Goal: Task Accomplishment & Management: Manage account settings

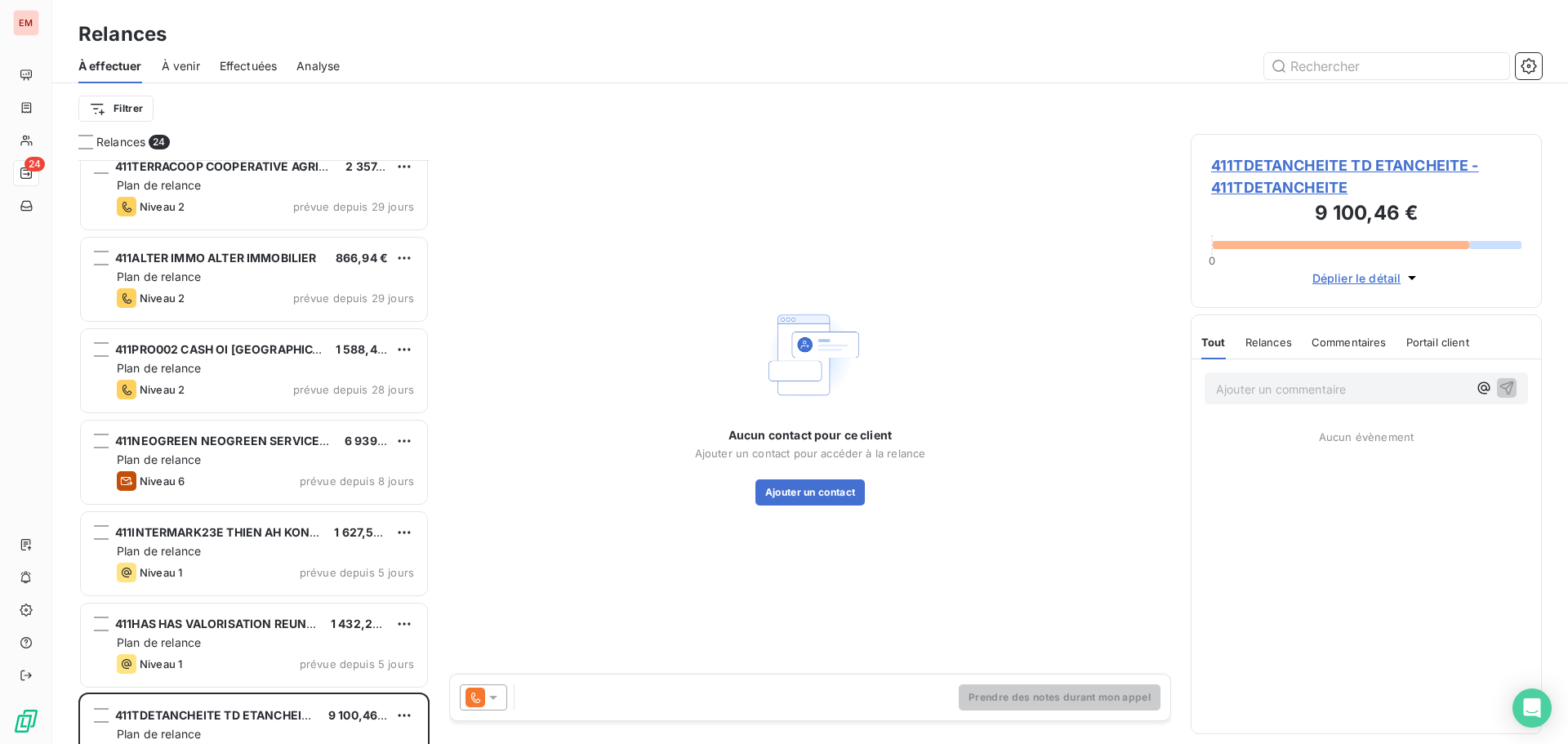
scroll to position [900, 0]
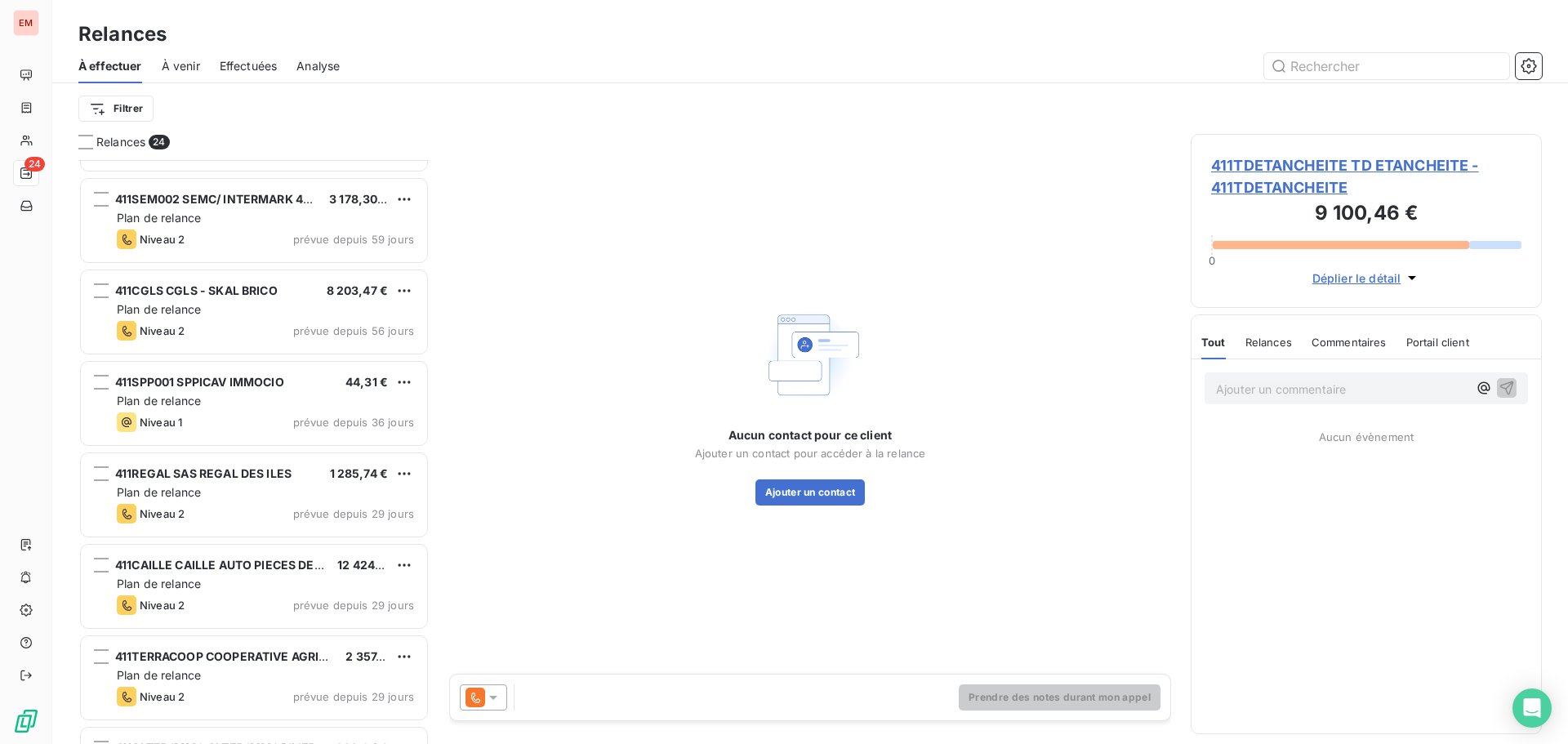
click at [180, 61] on span "À venir" at bounding box center [180, 66] width 38 height 16
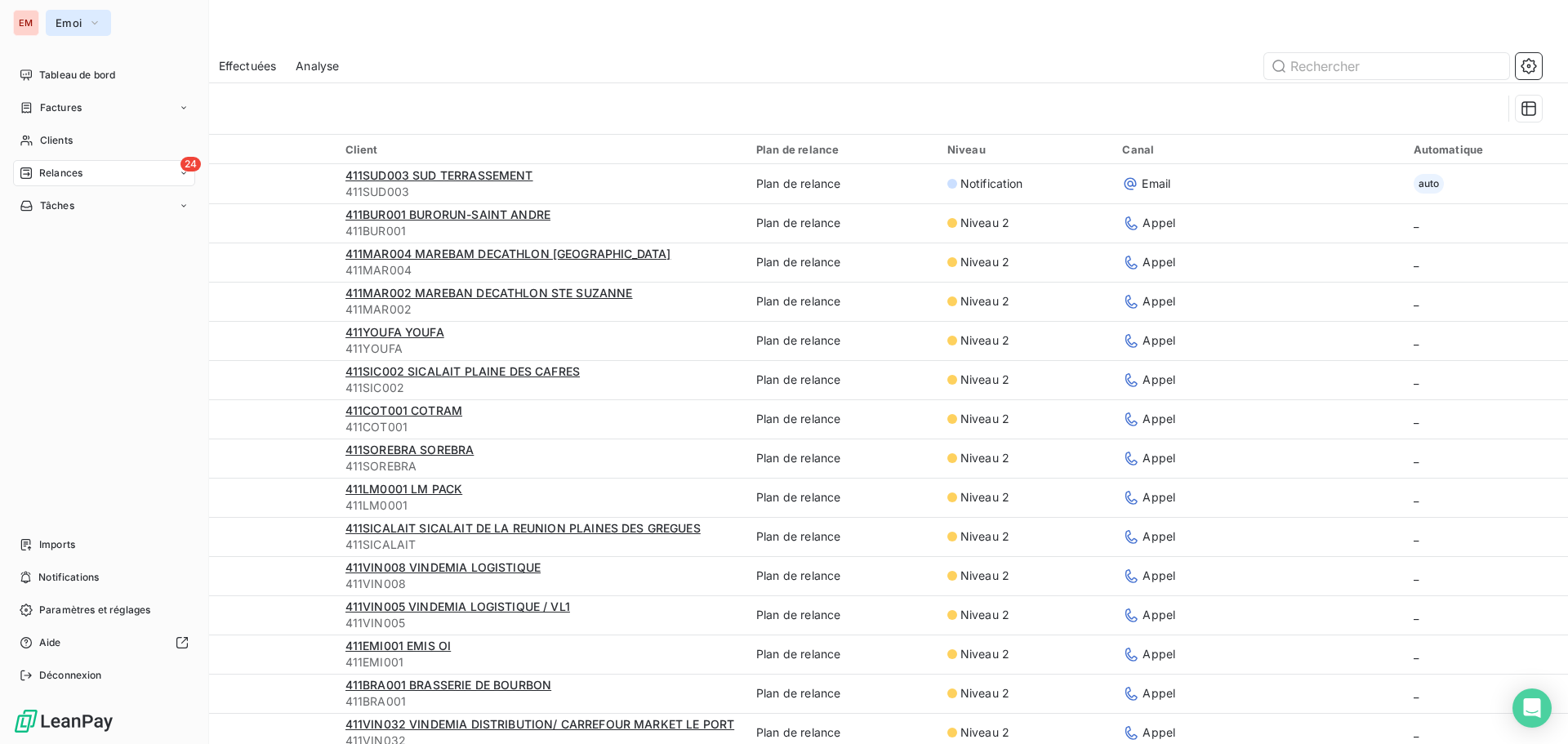
click at [66, 25] on span "Emoi" at bounding box center [68, 23] width 26 height 13
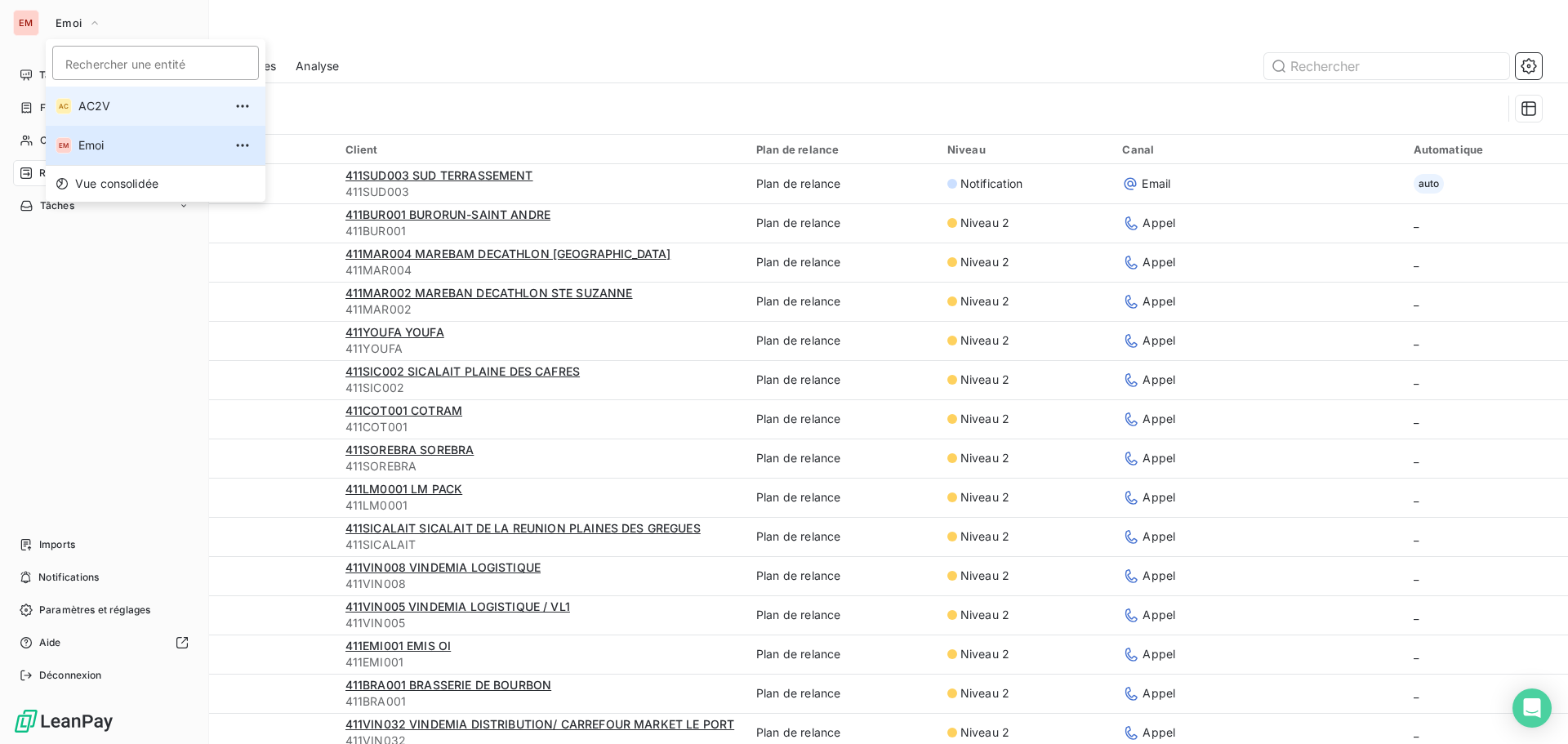
click at [82, 115] on li "AC AC2V" at bounding box center [156, 106] width 220 height 39
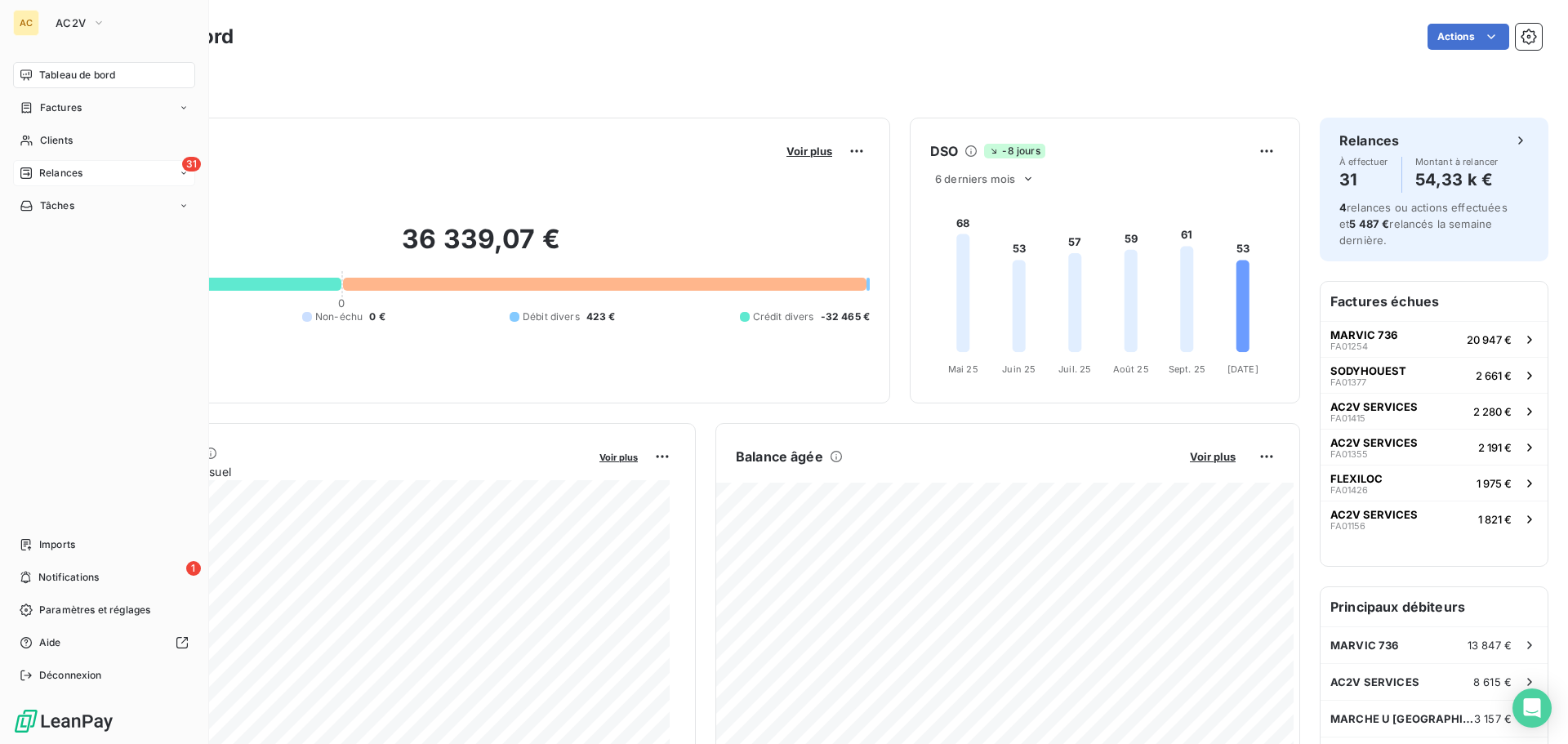
click at [55, 176] on span "Relances" at bounding box center [60, 173] width 43 height 14
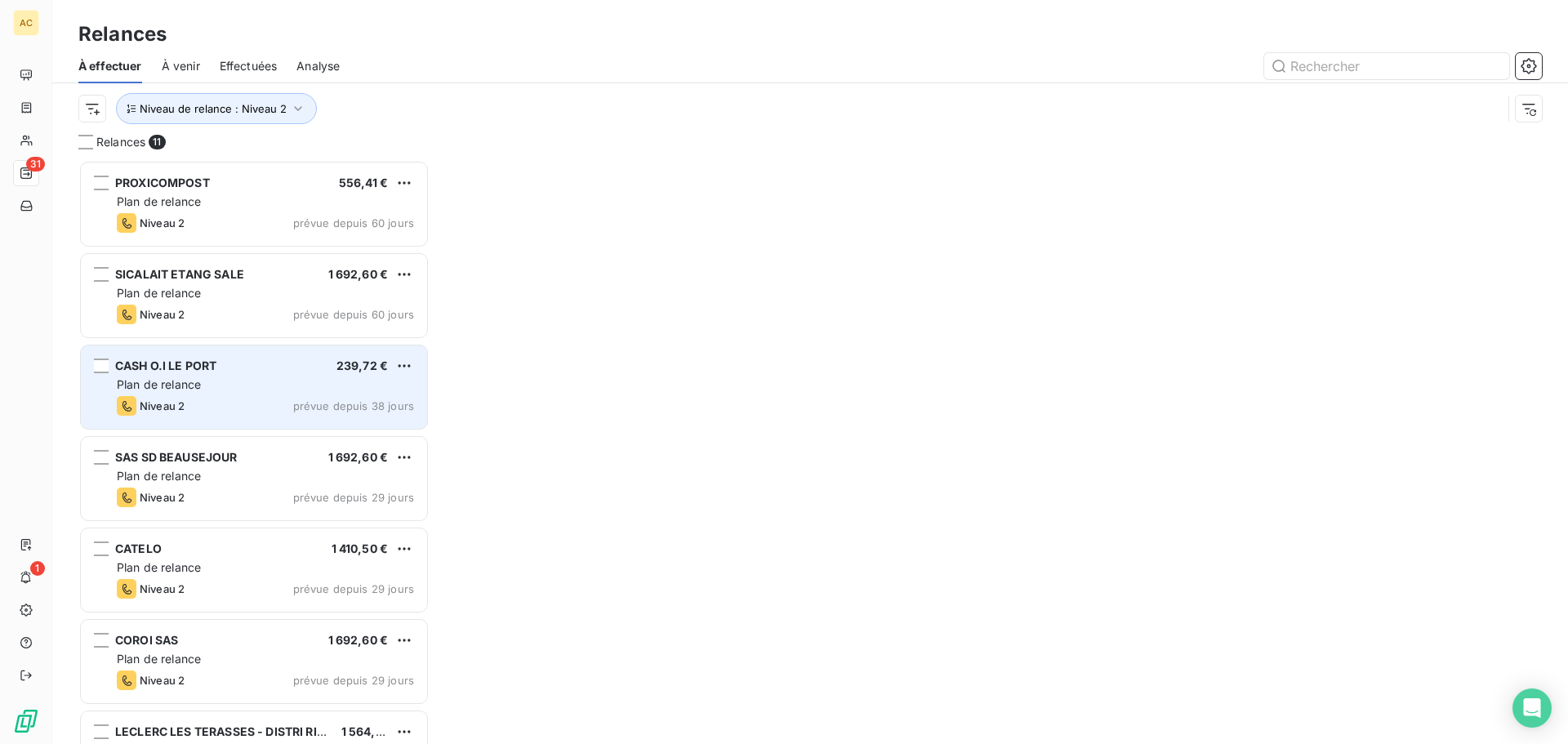
scroll to position [572, 339]
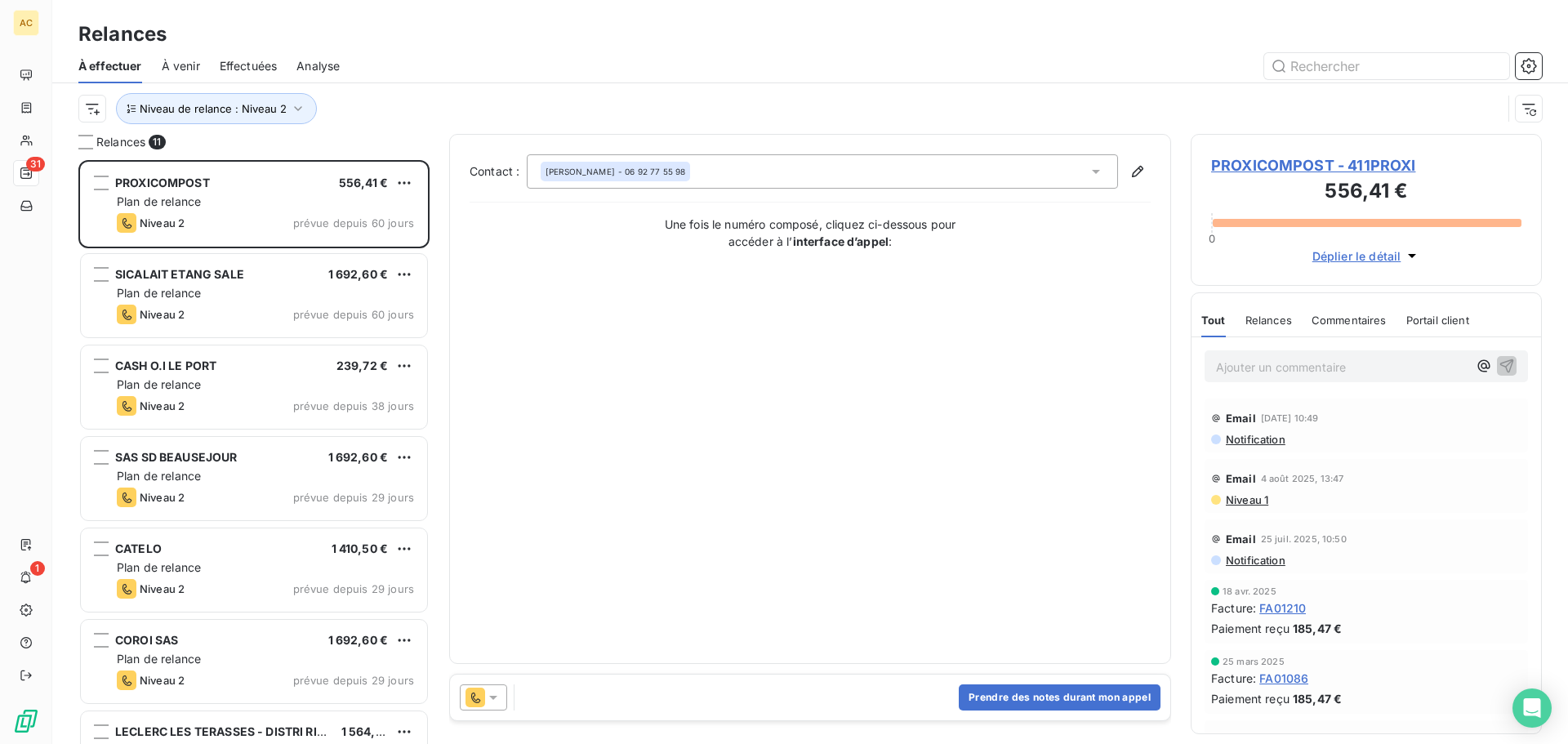
click at [226, 59] on span "Effectuées" at bounding box center [248, 66] width 58 height 16
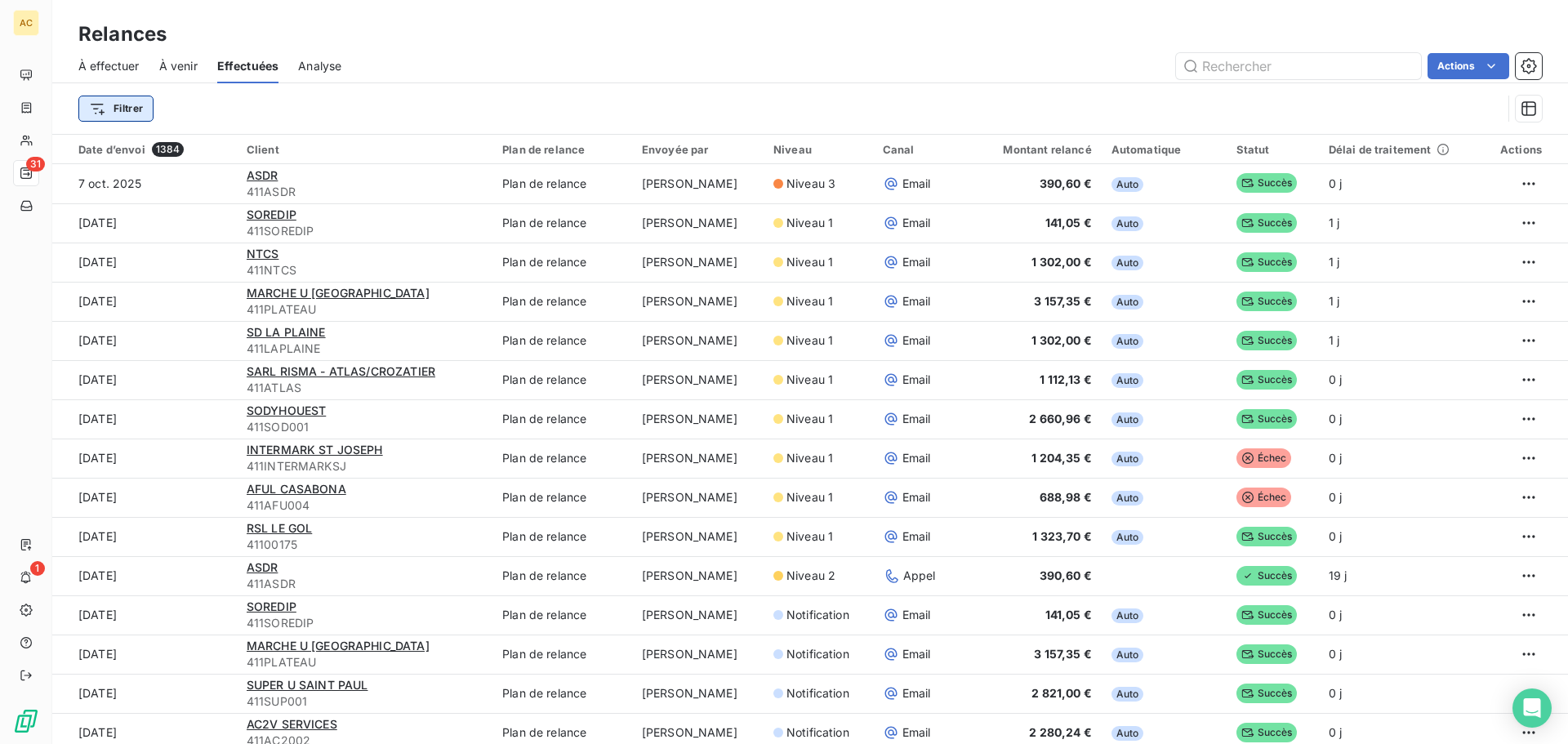
click at [124, 105] on html "AC 31 1 Relances À effectuer À venir Effectuées Analyse Actions Filtrer Date d’…" at bounding box center [784, 372] width 1568 height 744
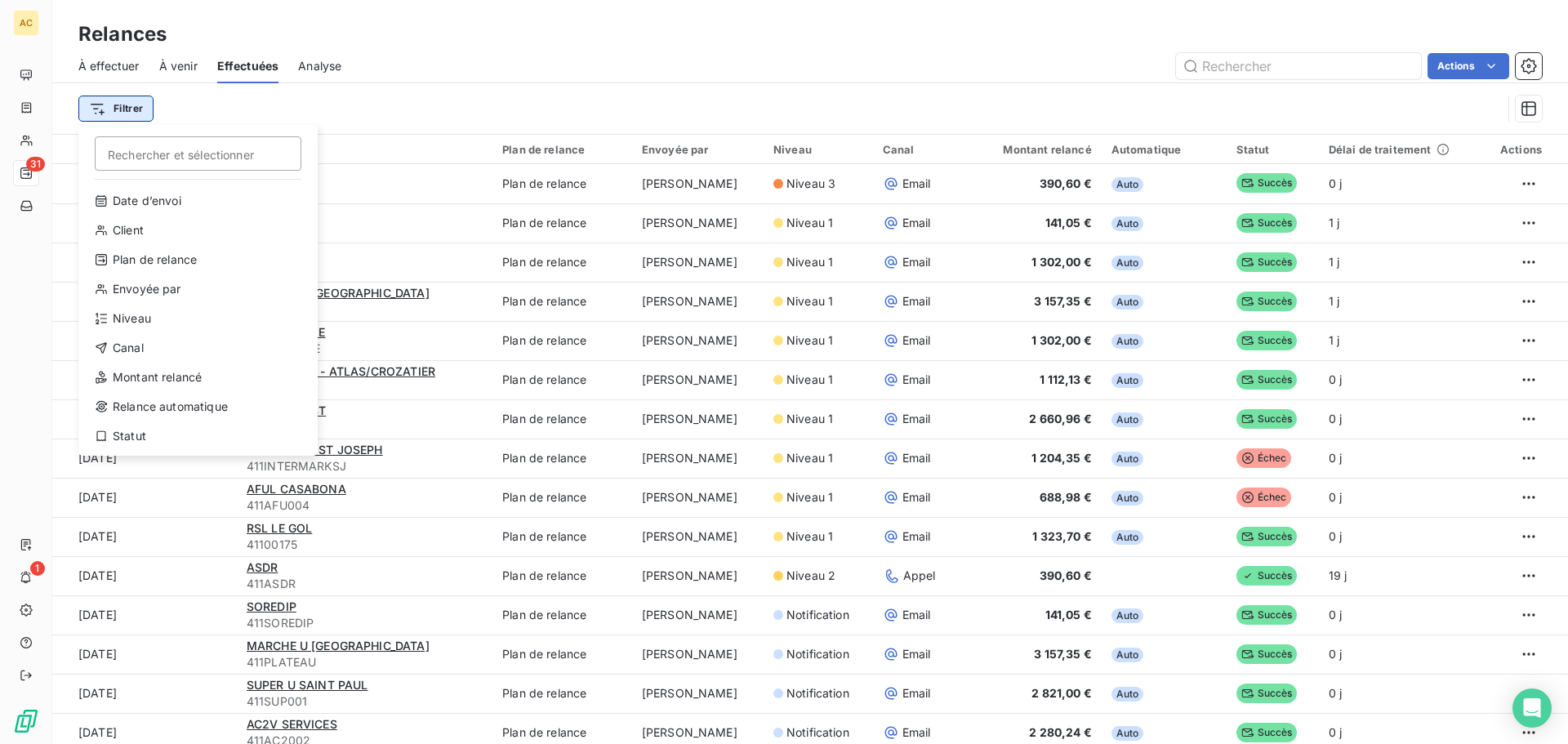
click at [124, 105] on html "AC 31 1 Relances À effectuer À venir Effectuées Analyse Actions Filtrer Recherc…" at bounding box center [784, 372] width 1568 height 744
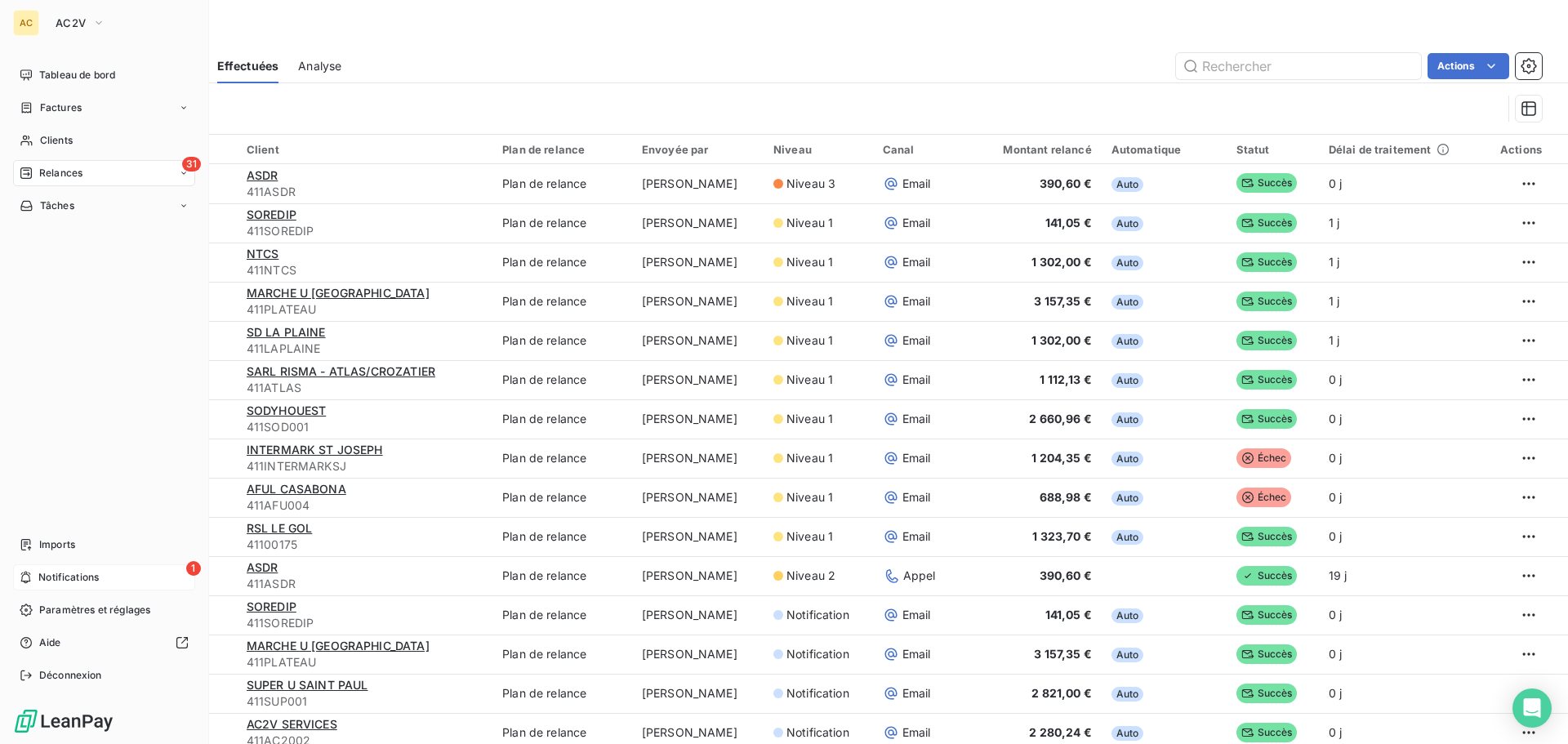
click at [25, 573] on icon at bounding box center [26, 578] width 10 height 12
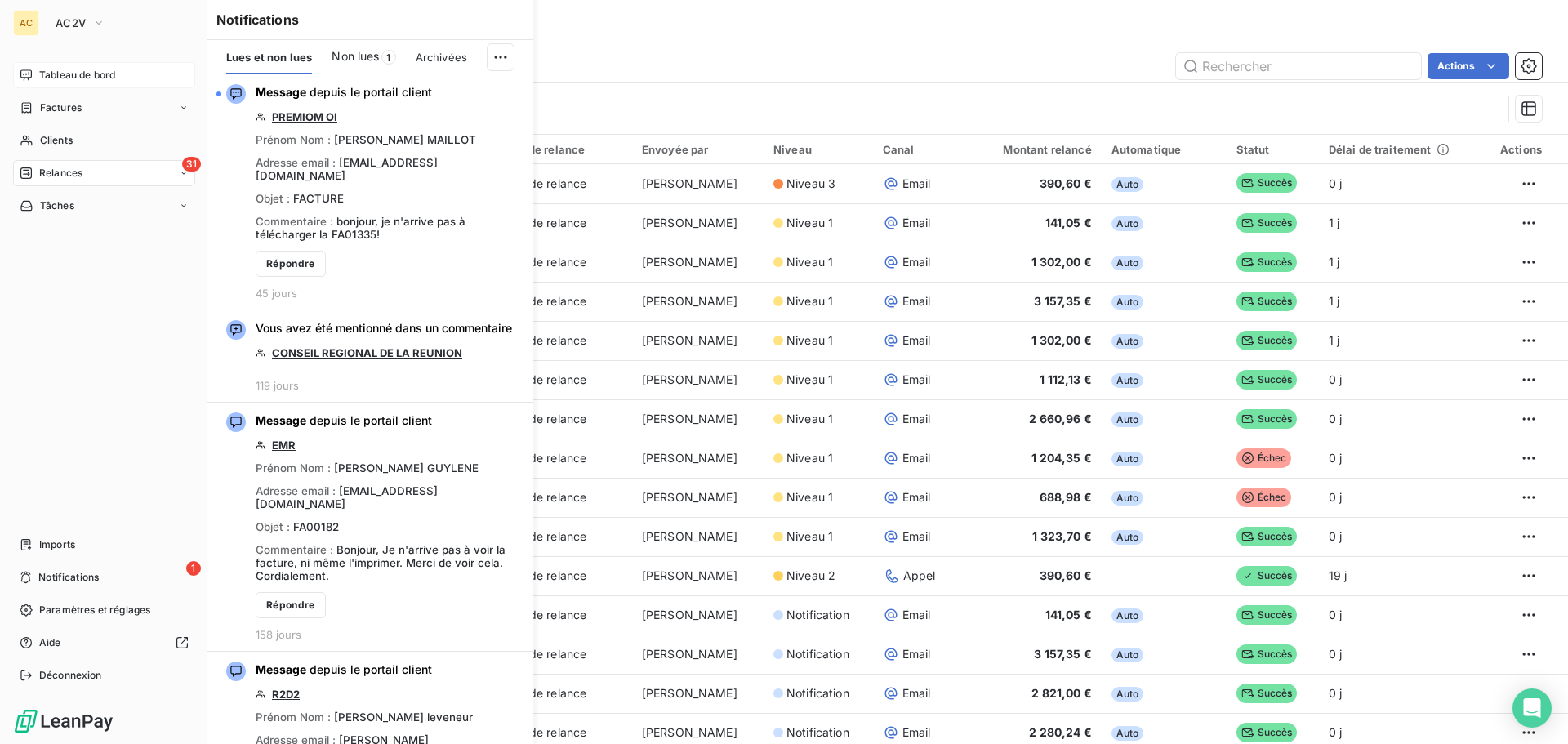
click at [28, 66] on div "Tableau de bord" at bounding box center [104, 74] width 182 height 26
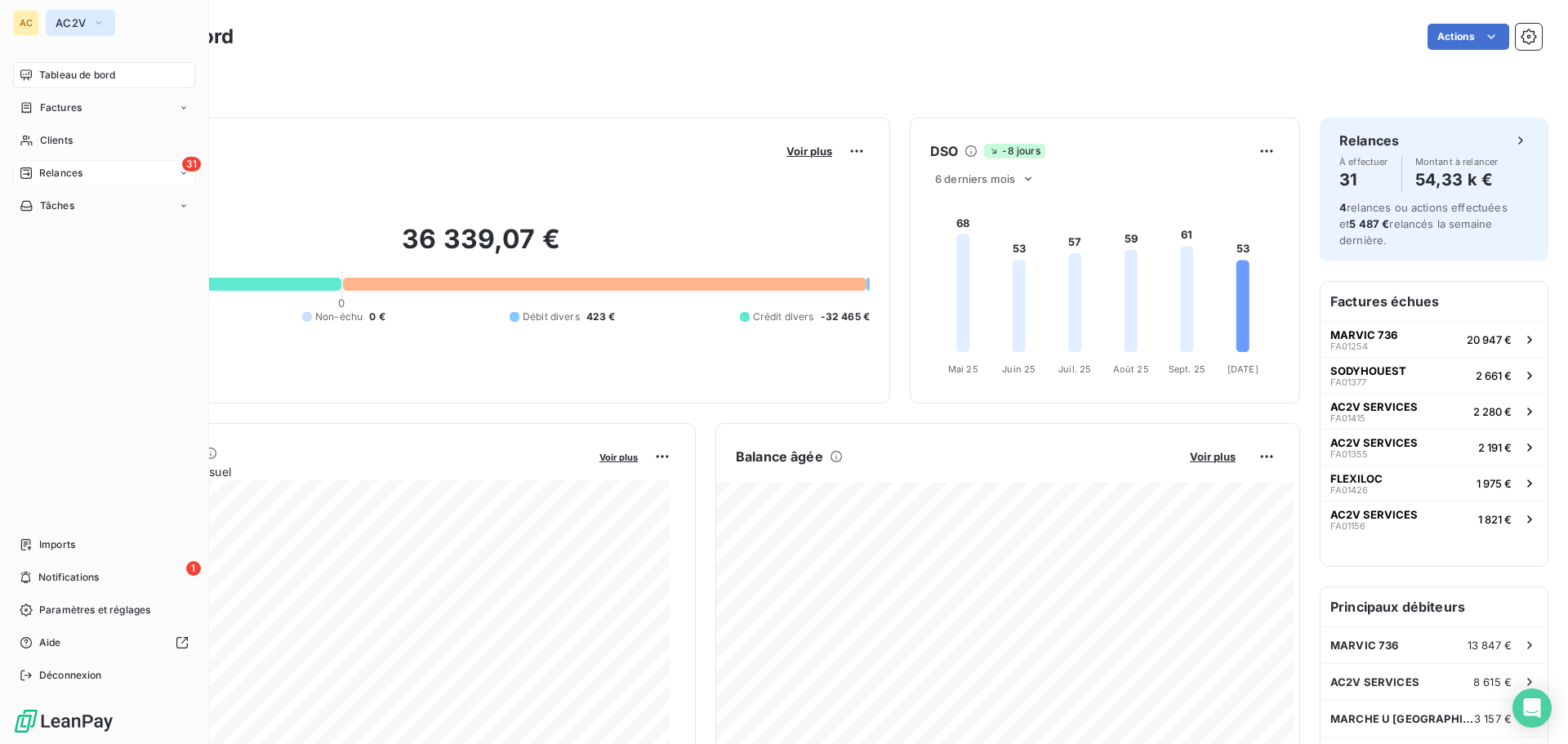
click at [77, 32] on button "AC2V" at bounding box center [80, 22] width 70 height 26
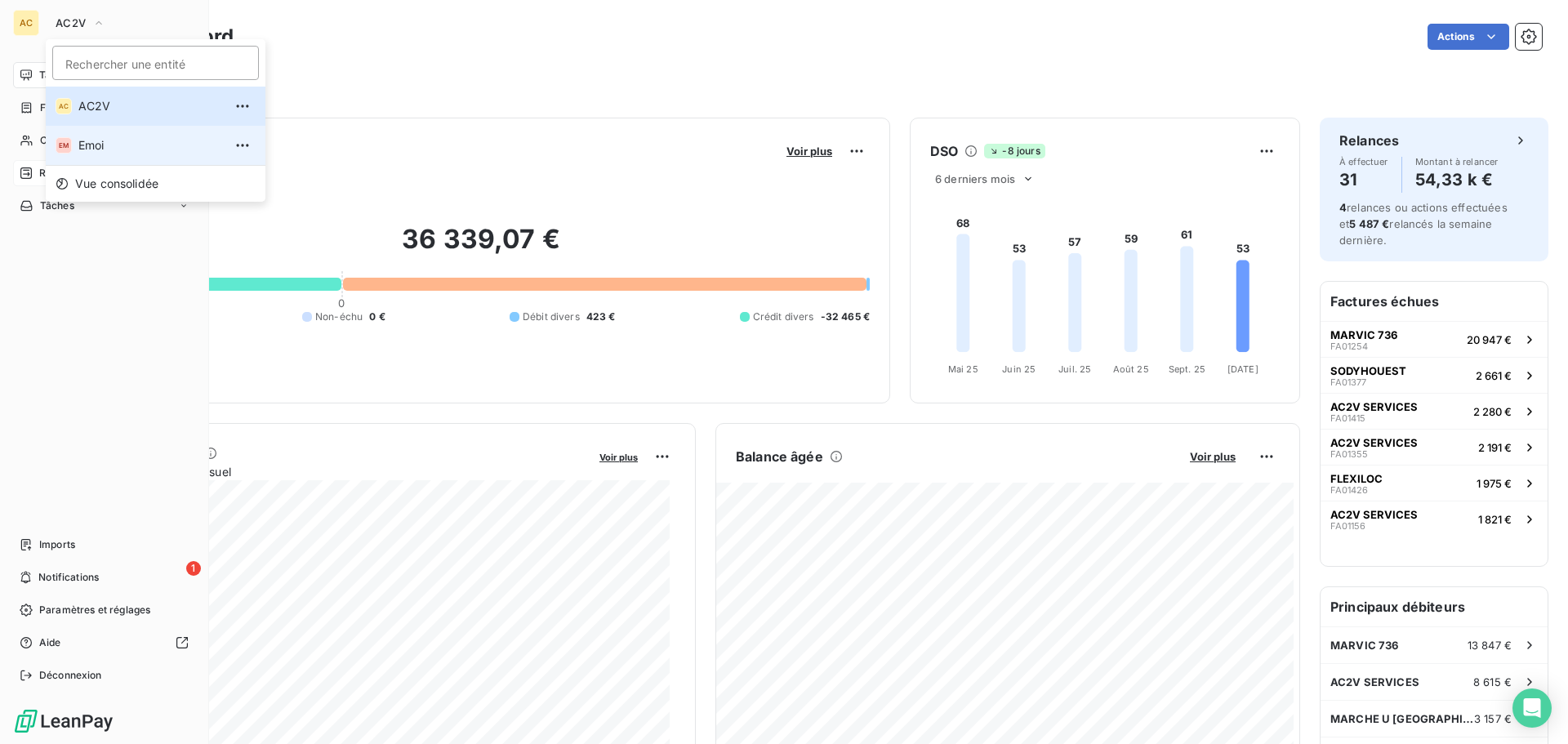
click at [82, 136] on li "EM Emoi" at bounding box center [156, 145] width 220 height 39
